Goal: Task Accomplishment & Management: Use online tool/utility

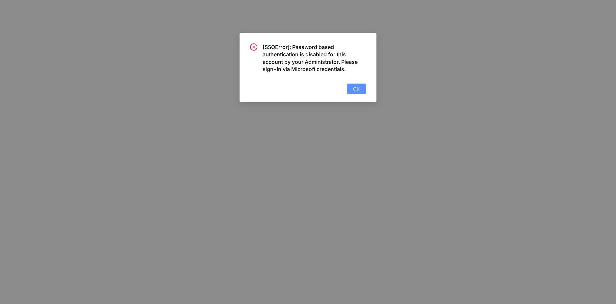
click at [358, 93] on button "OK" at bounding box center [356, 89] width 19 height 11
click at [350, 90] on div "[SSOError]: Password based authentication is disabled for this account by your …" at bounding box center [308, 152] width 616 height 304
